Goal: Transaction & Acquisition: Purchase product/service

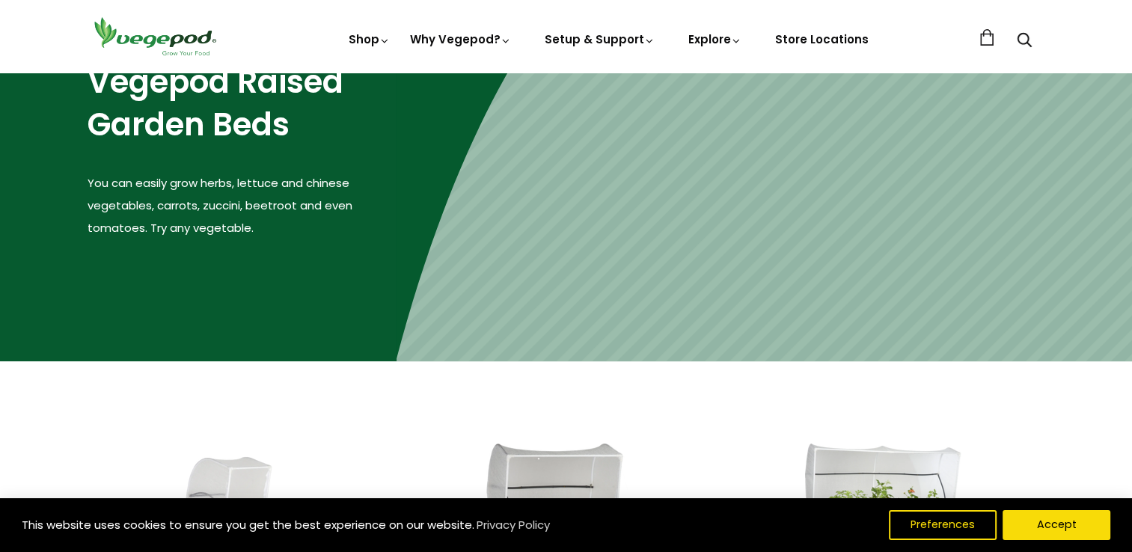
scroll to position [386, 0]
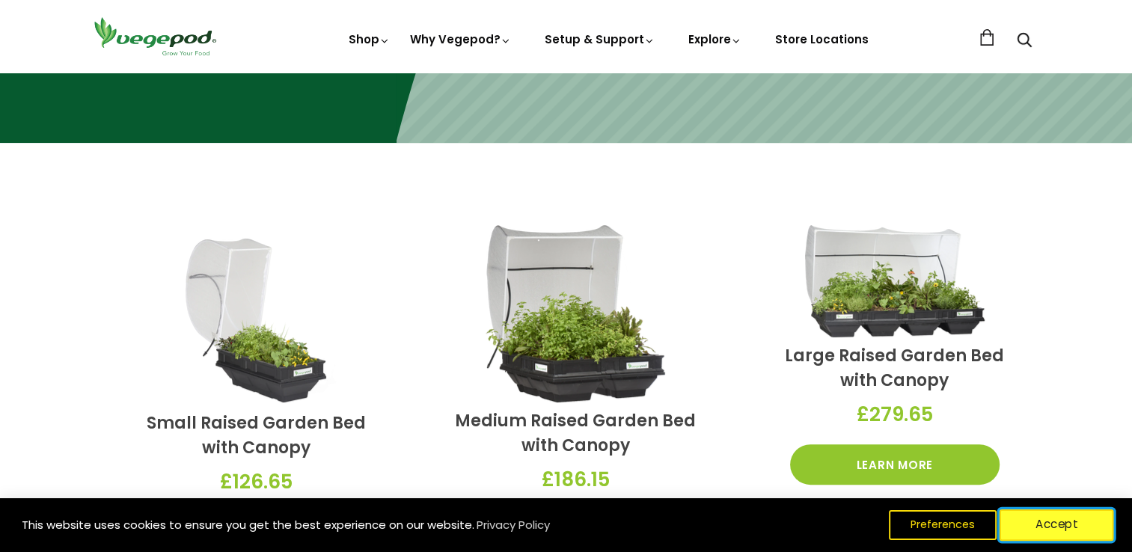
click at [1057, 521] on button "Accept" at bounding box center [1057, 524] width 114 height 31
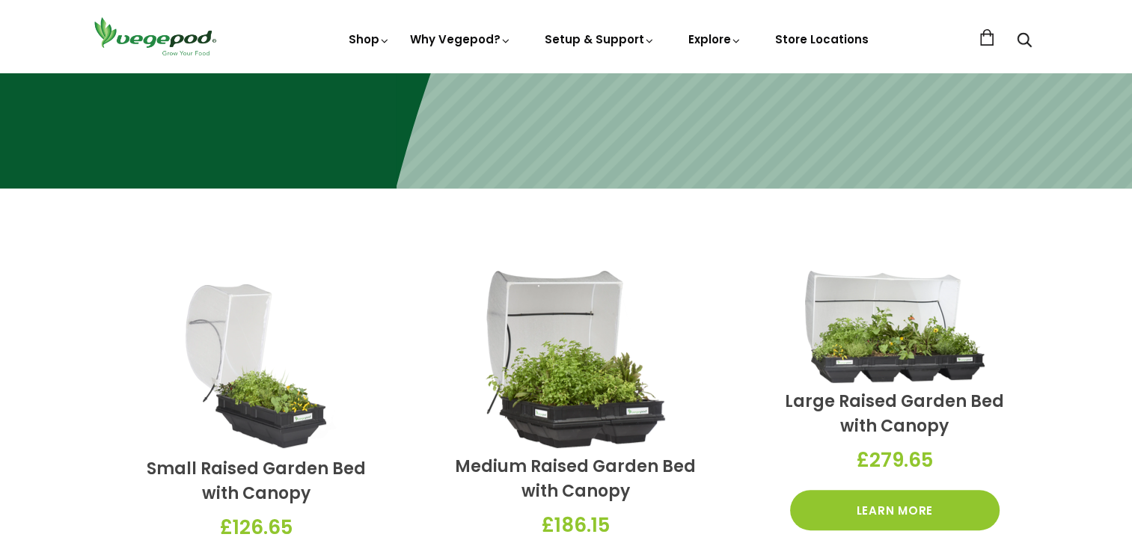
scroll to position [336, 0]
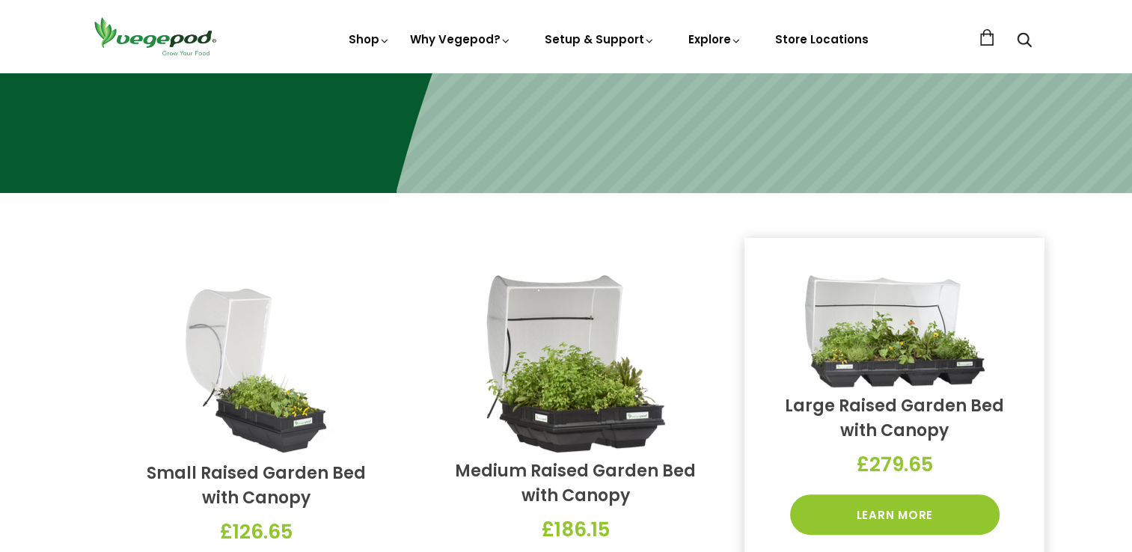
click at [902, 411] on link "Large Raised Garden Bed with Canopy" at bounding box center [894, 418] width 219 height 48
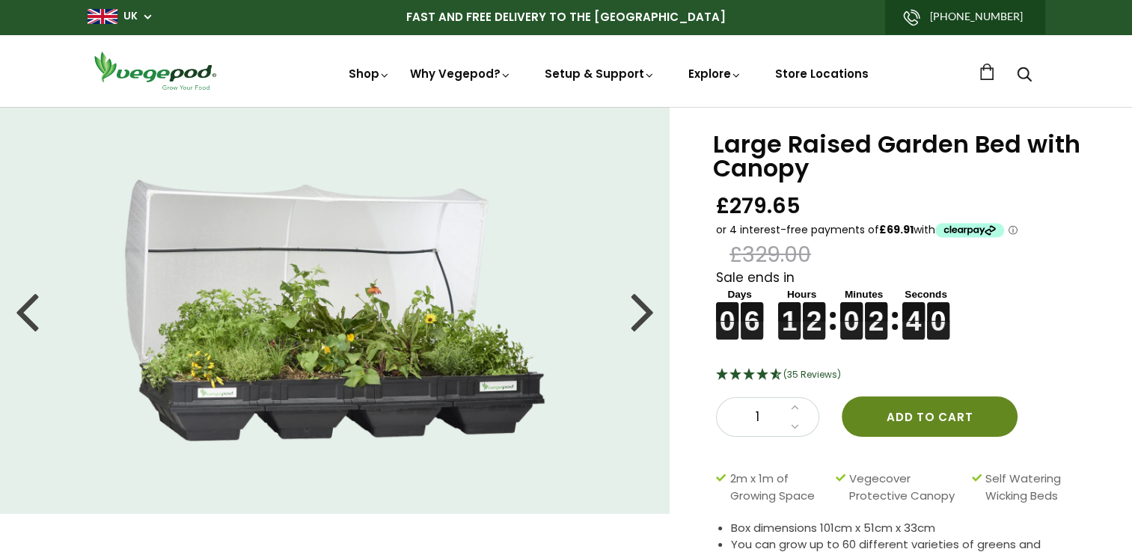
click at [893, 417] on button "Add to cart" at bounding box center [930, 417] width 176 height 40
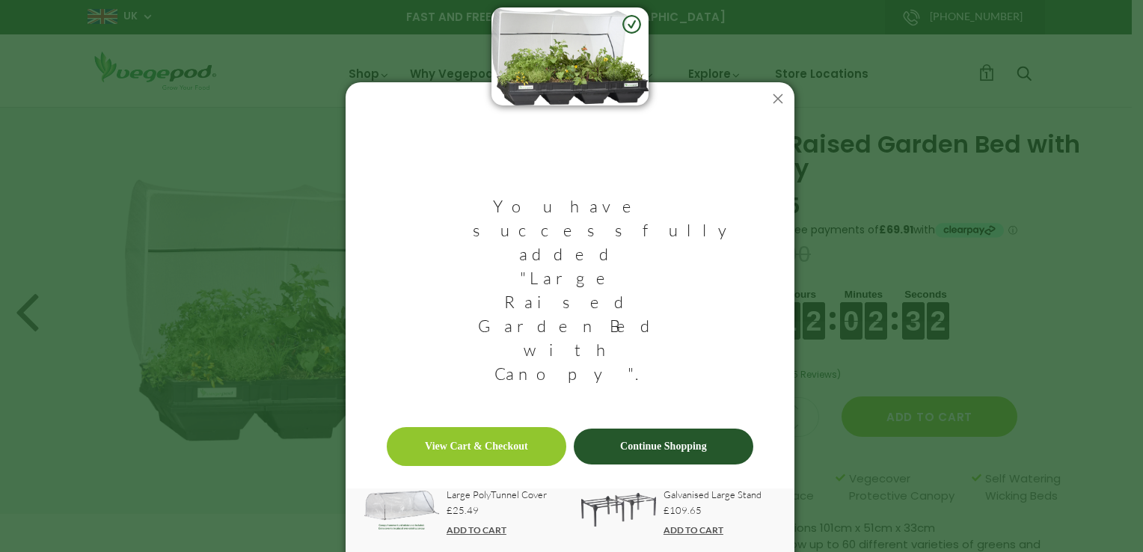
drag, startPoint x: 700, startPoint y: 328, endPoint x: 709, endPoint y: 328, distance: 9.0
click at [700, 429] on link "Continue Shopping" at bounding box center [664, 447] width 180 height 36
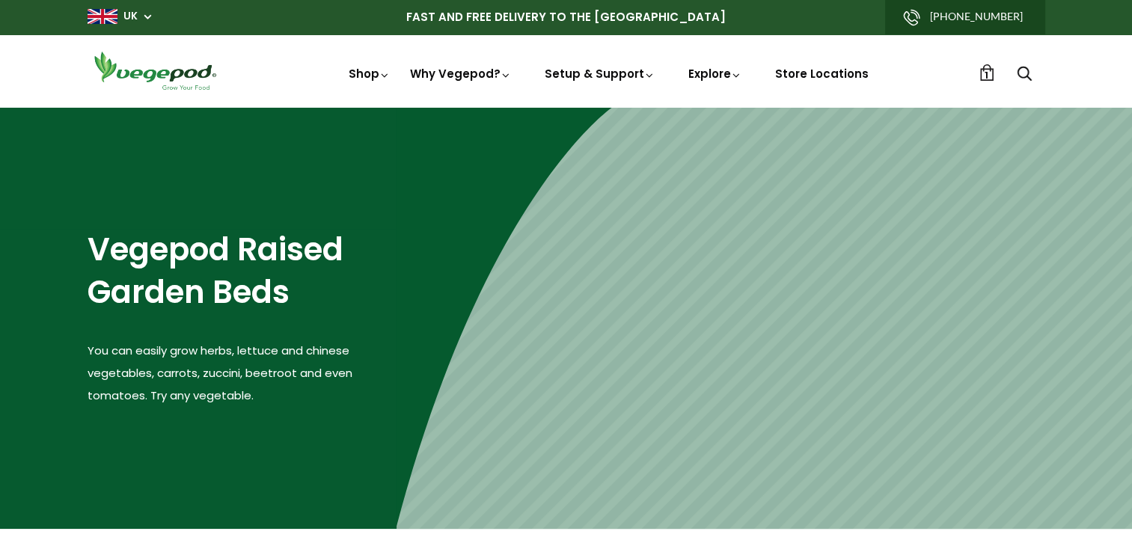
click at [987, 73] on span "1" at bounding box center [987, 75] width 4 height 14
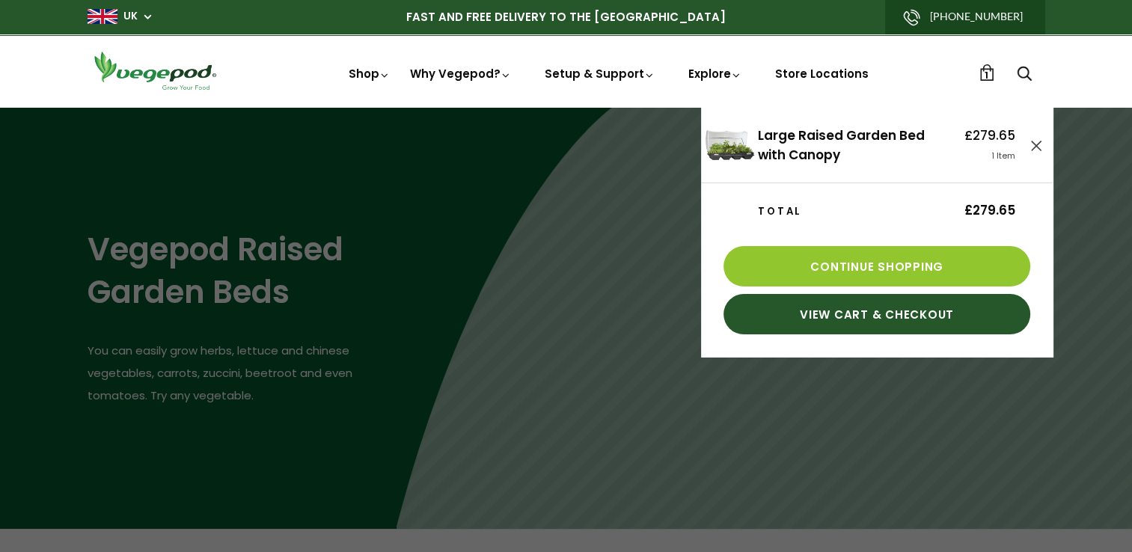
click at [984, 76] on link "1" at bounding box center [987, 72] width 16 height 16
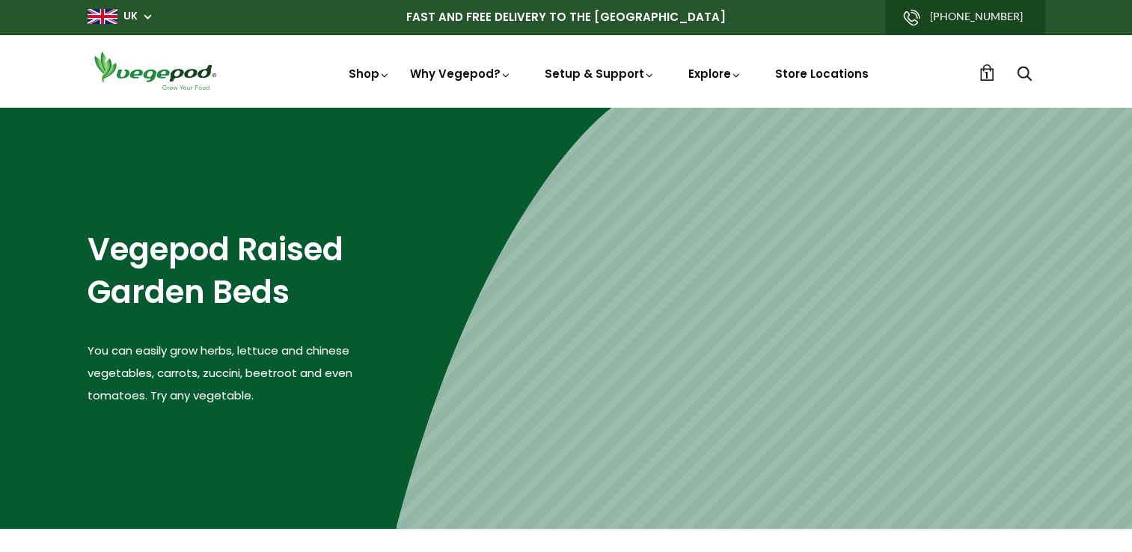
click at [986, 74] on span "1" at bounding box center [987, 75] width 4 height 14
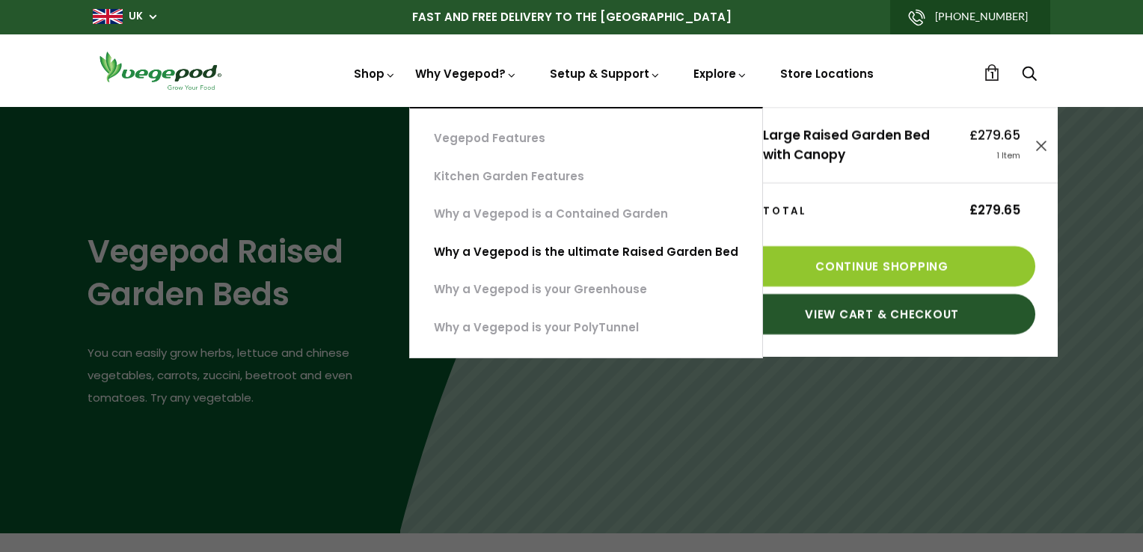
click at [507, 245] on link "Why a Vegepod is the ultimate Raised Garden Bed" at bounding box center [586, 252] width 352 height 38
